Goal: Task Accomplishment & Management: Manage account settings

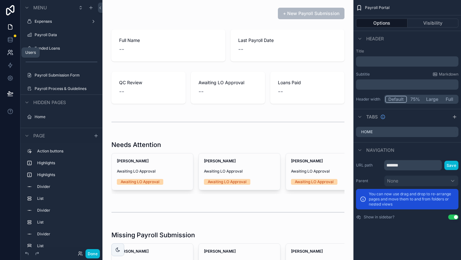
click at [9, 53] on icon at bounding box center [10, 52] width 6 height 6
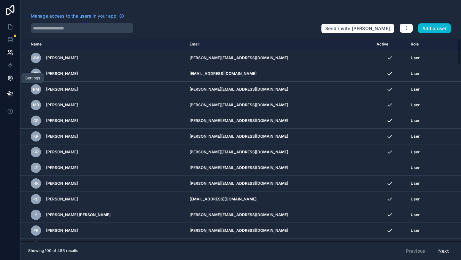
click at [9, 78] on icon at bounding box center [10, 78] width 2 height 2
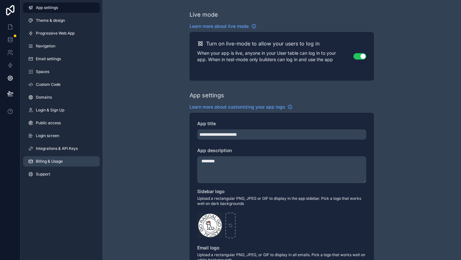
click at [44, 161] on span "Billing & Usage" at bounding box center [49, 161] width 27 height 5
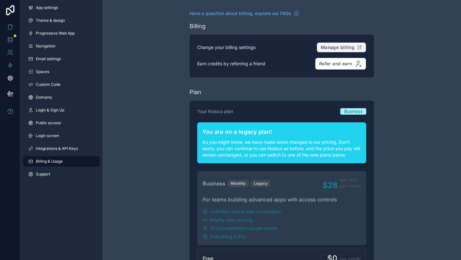
click at [334, 49] on span "Manage billing" at bounding box center [338, 47] width 34 height 6
click at [361, 48] on icon "scrollable content" at bounding box center [359, 47] width 3 height 3
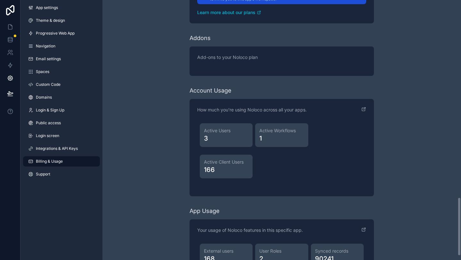
scroll to position [888, 0]
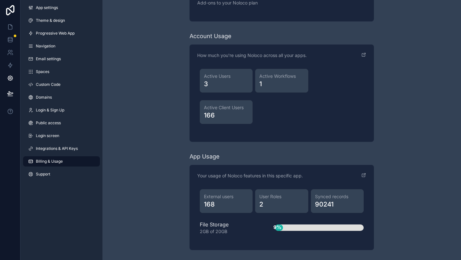
click at [52, 160] on span "Billing & Usage" at bounding box center [49, 161] width 27 height 5
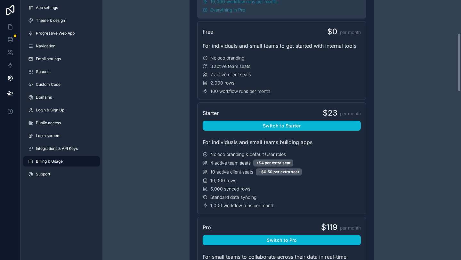
scroll to position [0, 0]
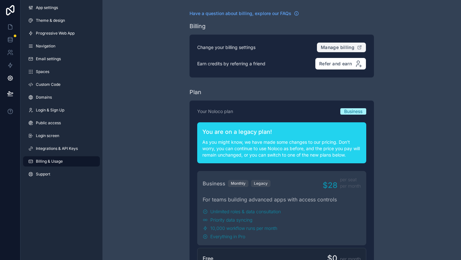
click at [56, 210] on div "App settings Theme & design Progressive Web App Navigation Email settings Space…" at bounding box center [61, 130] width 82 height 260
click at [55, 158] on link "Billing & Usage" at bounding box center [61, 161] width 77 height 10
click at [11, 12] on icon at bounding box center [10, 10] width 13 height 10
